Goal: Transaction & Acquisition: Purchase product/service

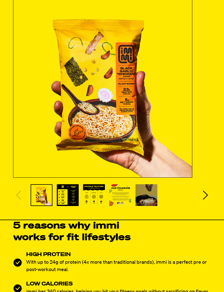
scroll to position [111, 0]
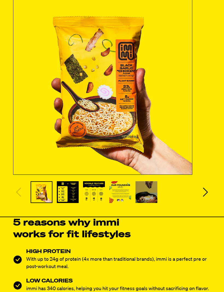
click at [206, 195] on icon "Next slide" at bounding box center [205, 192] width 11 height 11
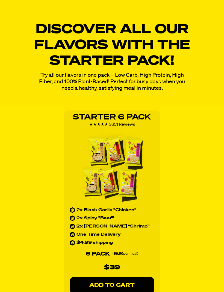
scroll to position [686, 0]
click at [140, 182] on img at bounding box center [112, 169] width 70 height 71
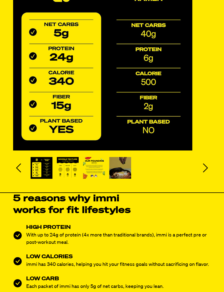
scroll to position [131, 1]
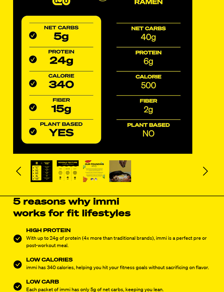
click at [205, 171] on icon "Next slide" at bounding box center [205, 171] width 11 height 11
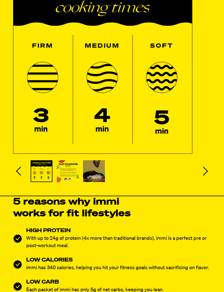
click at [205, 172] on icon "Next slide" at bounding box center [205, 171] width 11 height 11
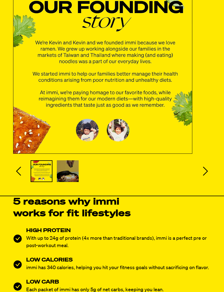
click at [204, 174] on icon "Next slide" at bounding box center [205, 171] width 11 height 11
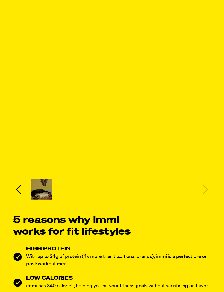
scroll to position [112, 0]
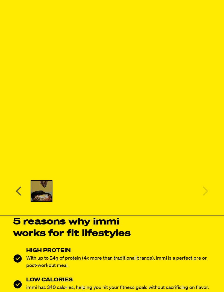
click at [16, 197] on div "Previous slide" at bounding box center [18, 191] width 11 height 11
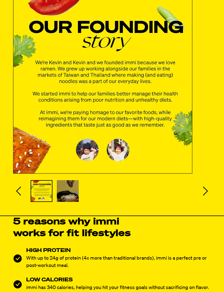
click at [20, 192] on icon "Previous slide" at bounding box center [18, 191] width 11 height 11
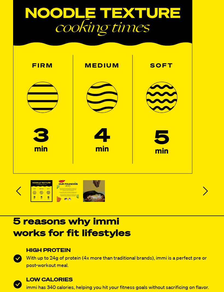
click at [14, 195] on icon "Previous slide" at bounding box center [18, 191] width 11 height 11
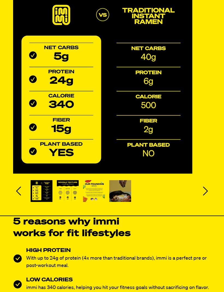
click at [17, 195] on icon "Previous slide" at bounding box center [18, 191] width 11 height 11
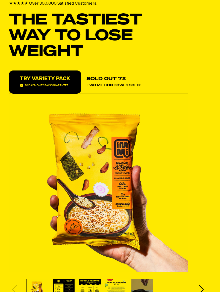
scroll to position [13, 4]
click at [59, 79] on p "TRY VARIETY PACK" at bounding box center [45, 78] width 50 height 5
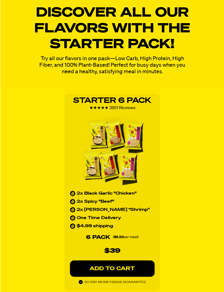
scroll to position [703, 0]
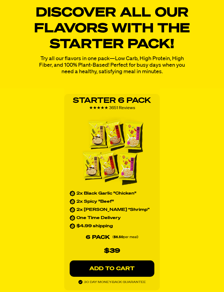
click at [123, 271] on p "ADD TO CART" at bounding box center [111, 269] width 63 height 5
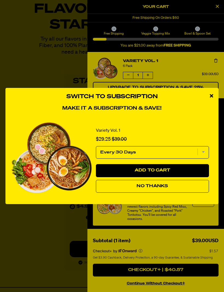
scroll to position [721, 0]
click at [211, 98] on icon "close modal" at bounding box center [210, 95] width 3 height 5
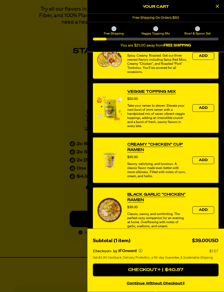
scroll to position [752, 0]
click at [216, 6] on icon "Close Cart" at bounding box center [216, 6] width 3 height 5
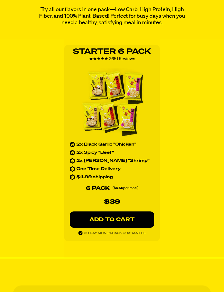
scroll to position [126, 0]
